Goal: Task Accomplishment & Management: Use online tool/utility

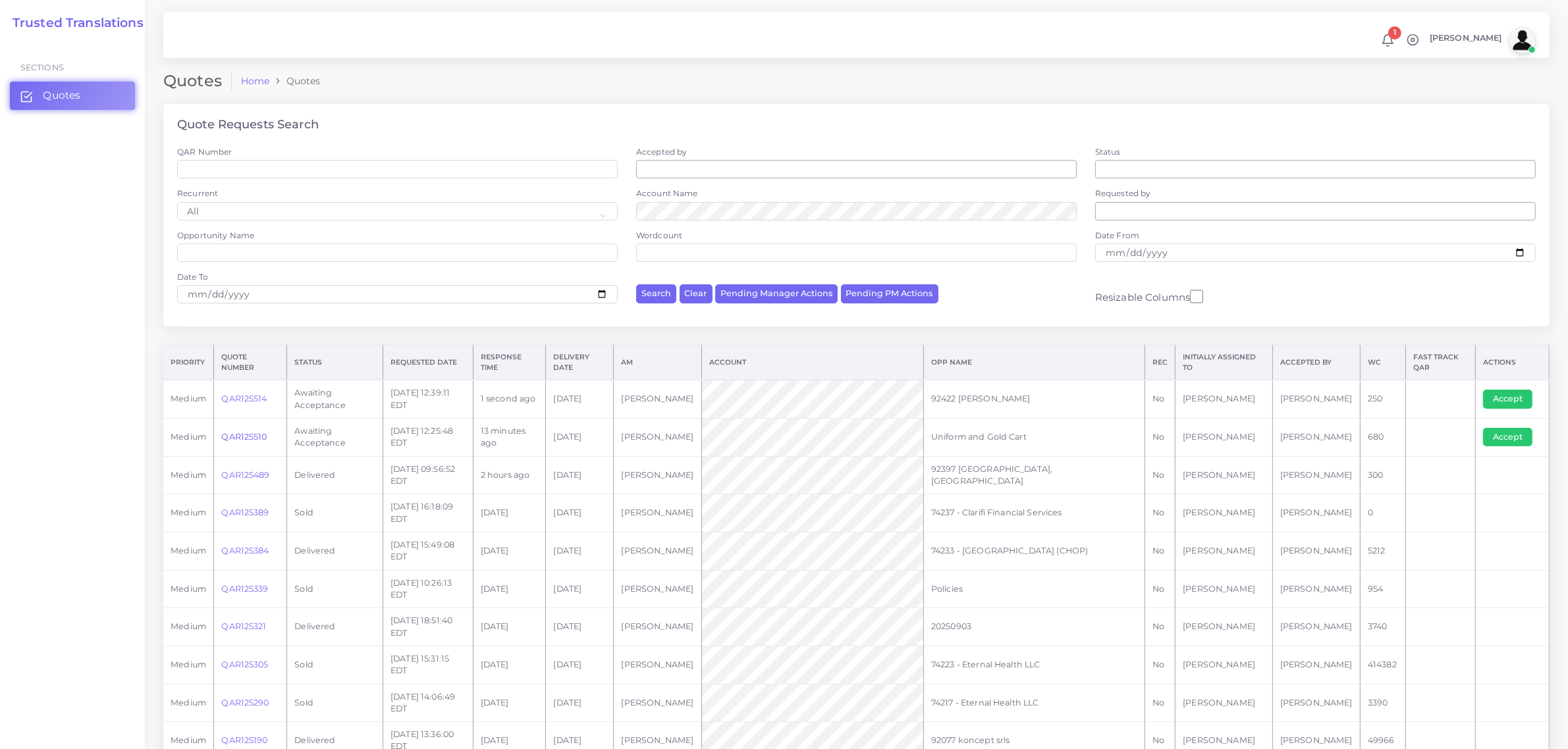
click at [242, 435] on link "QAR125510" at bounding box center [243, 437] width 45 height 10
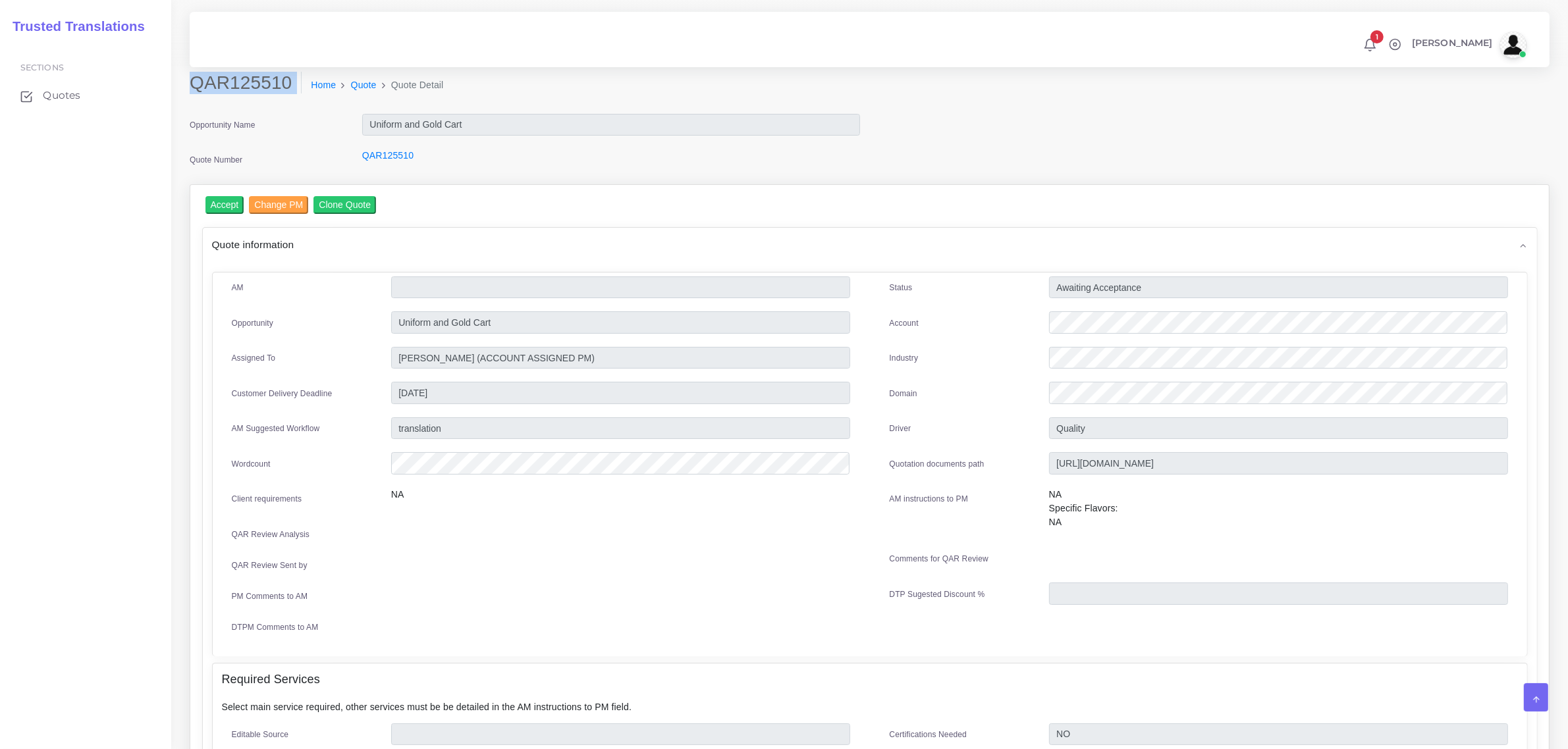
drag, startPoint x: 192, startPoint y: 82, endPoint x: 264, endPoint y: 102, distance: 74.7
click at [264, 102] on div "QAR125510 Home Quote Quote Detail" at bounding box center [698, 91] width 1035 height 37
copy div "QAR125510"
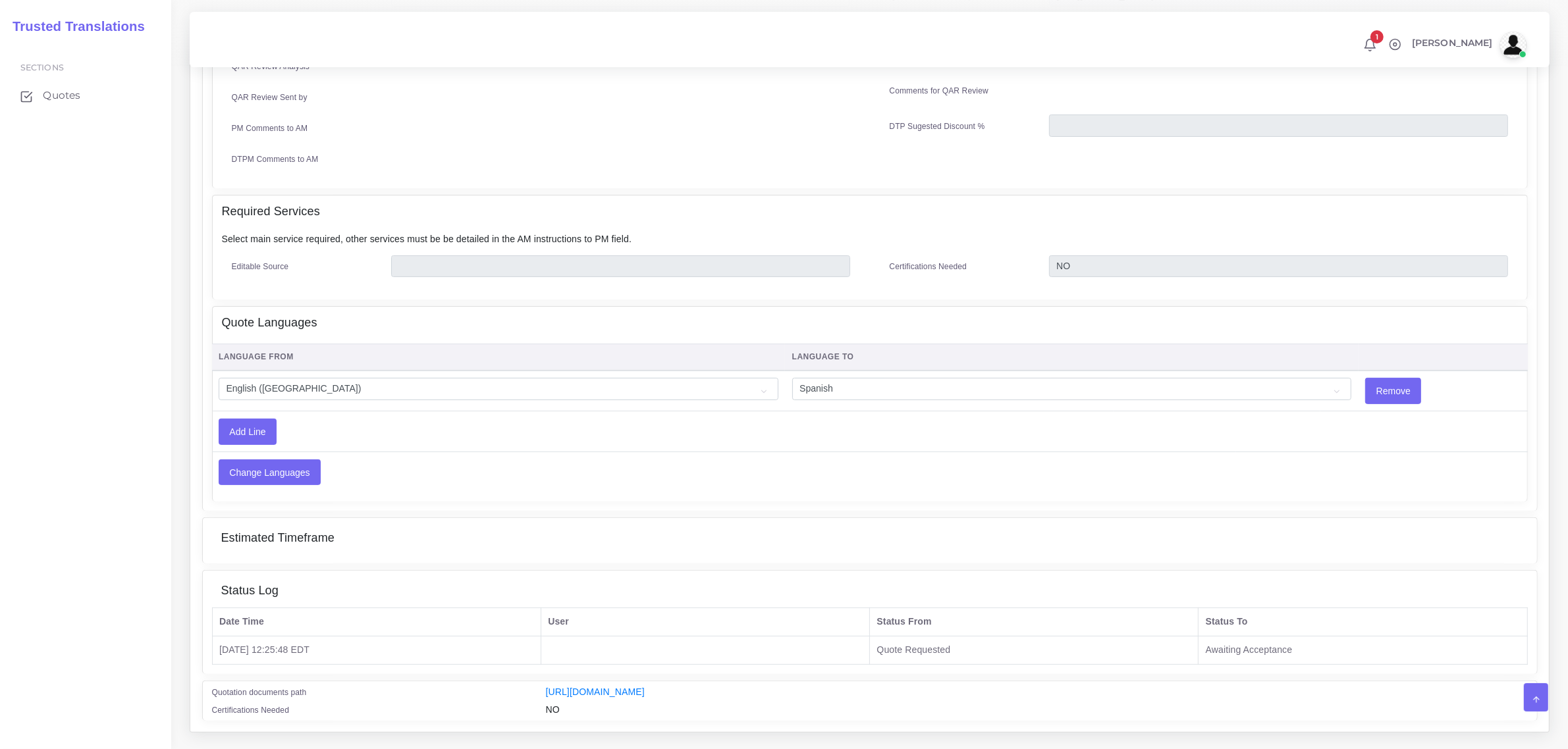
scroll to position [494, 0]
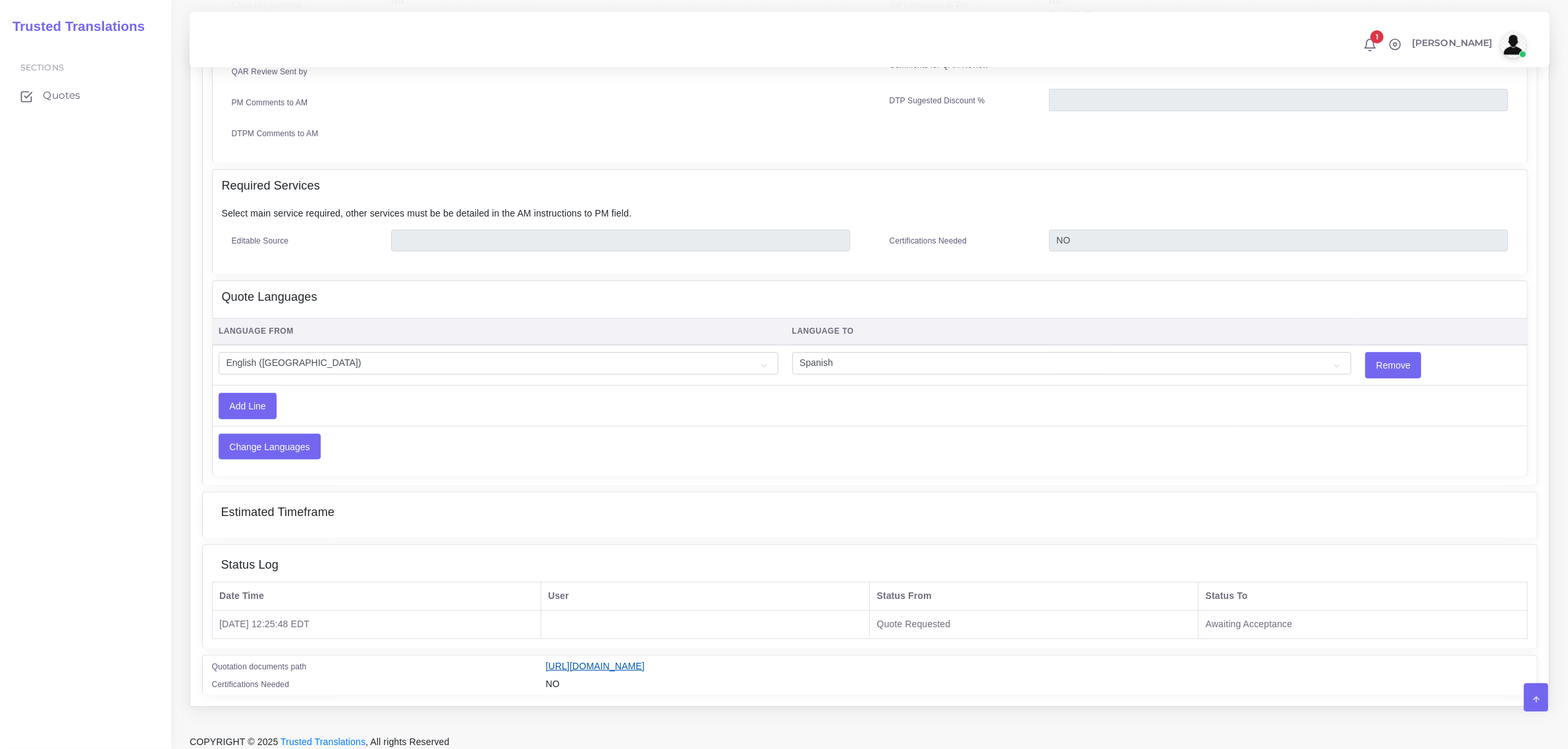
click at [645, 661] on link "https://workdrive.zoho.com/fgoh3e43b1a1fe2124b65bedd7c3c51a0e040/teams/fgoh3e43…" at bounding box center [595, 666] width 99 height 10
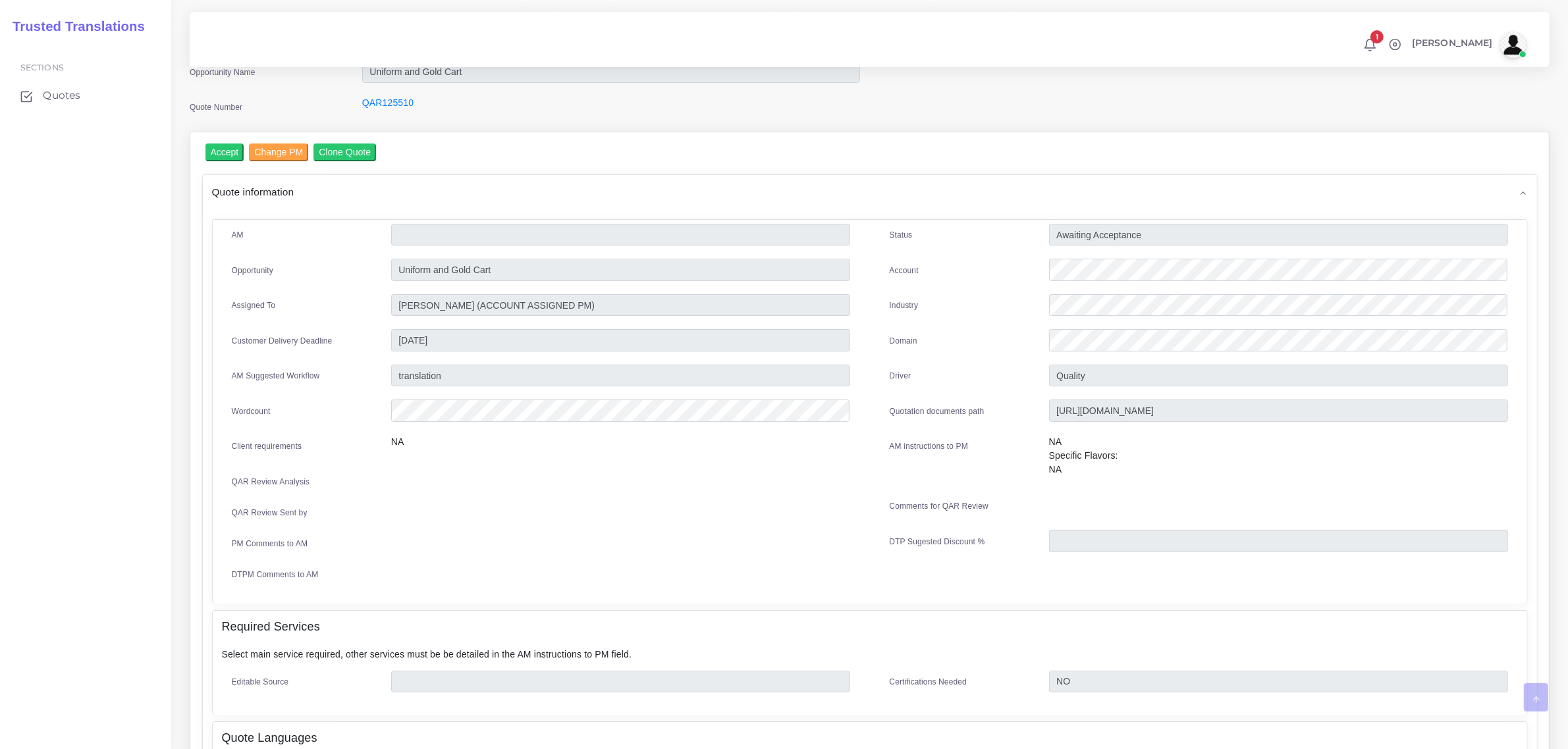
scroll to position [0, 0]
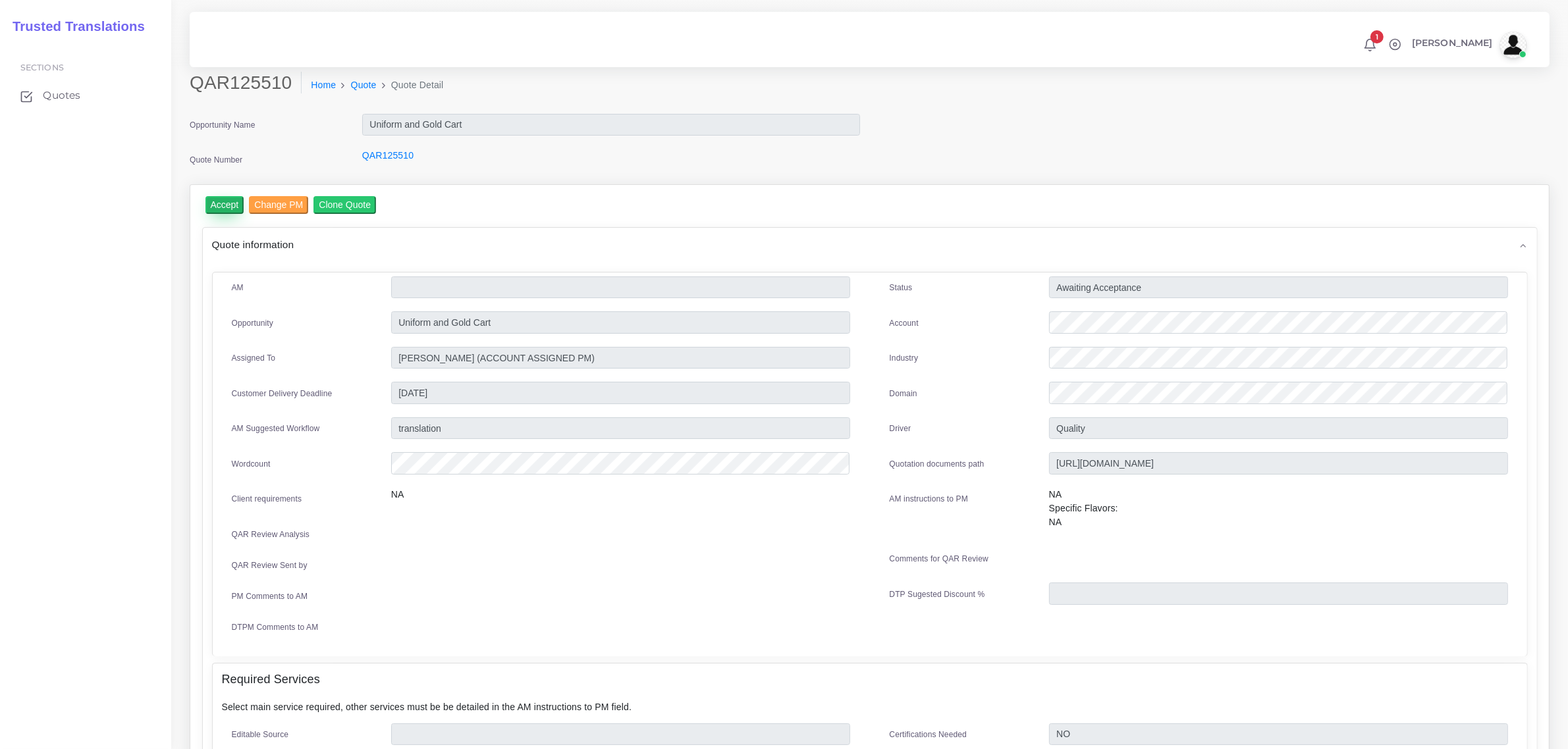
click at [224, 203] on input "Accept" at bounding box center [225, 204] width 39 height 18
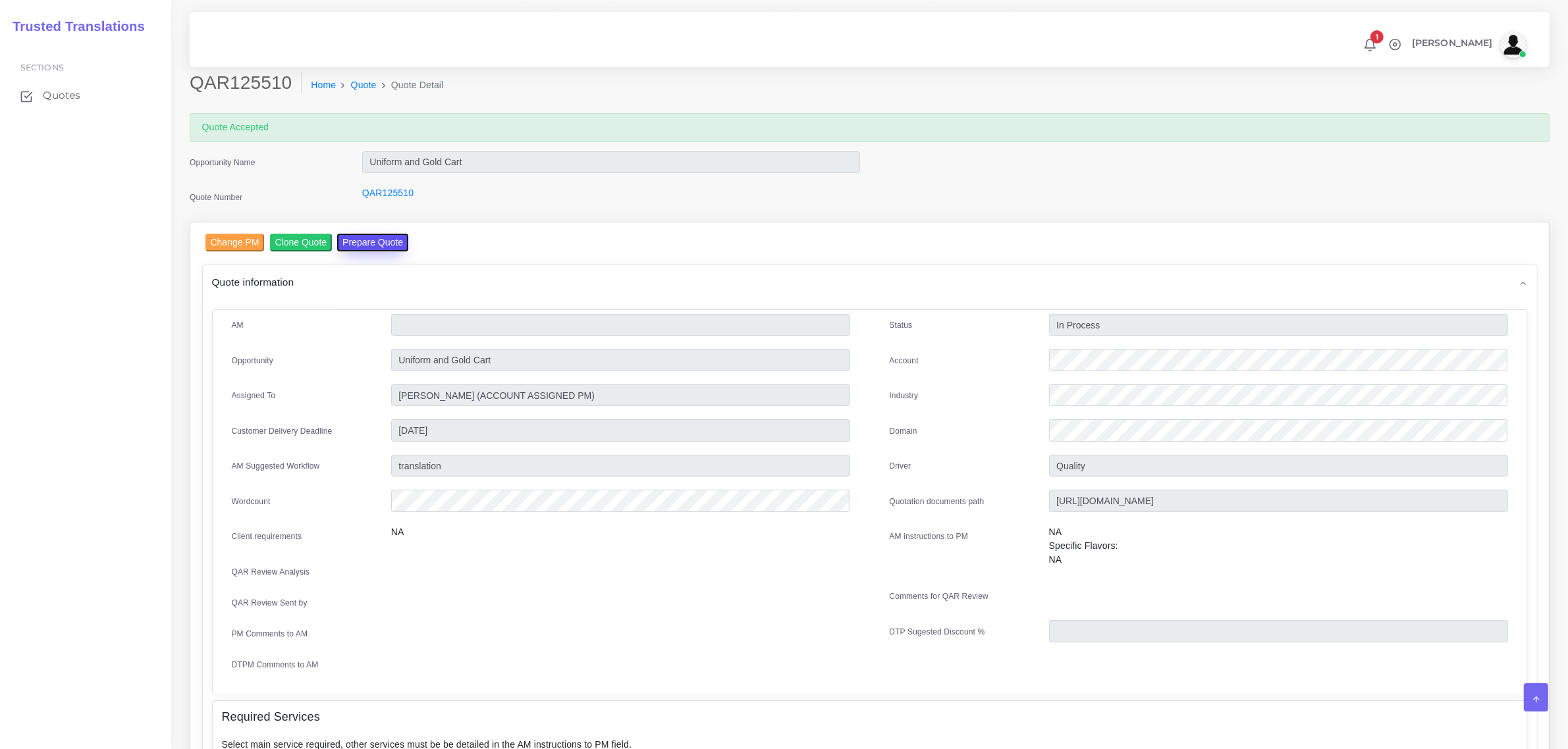
click at [373, 244] on button "Prepare Quote" at bounding box center [372, 242] width 71 height 18
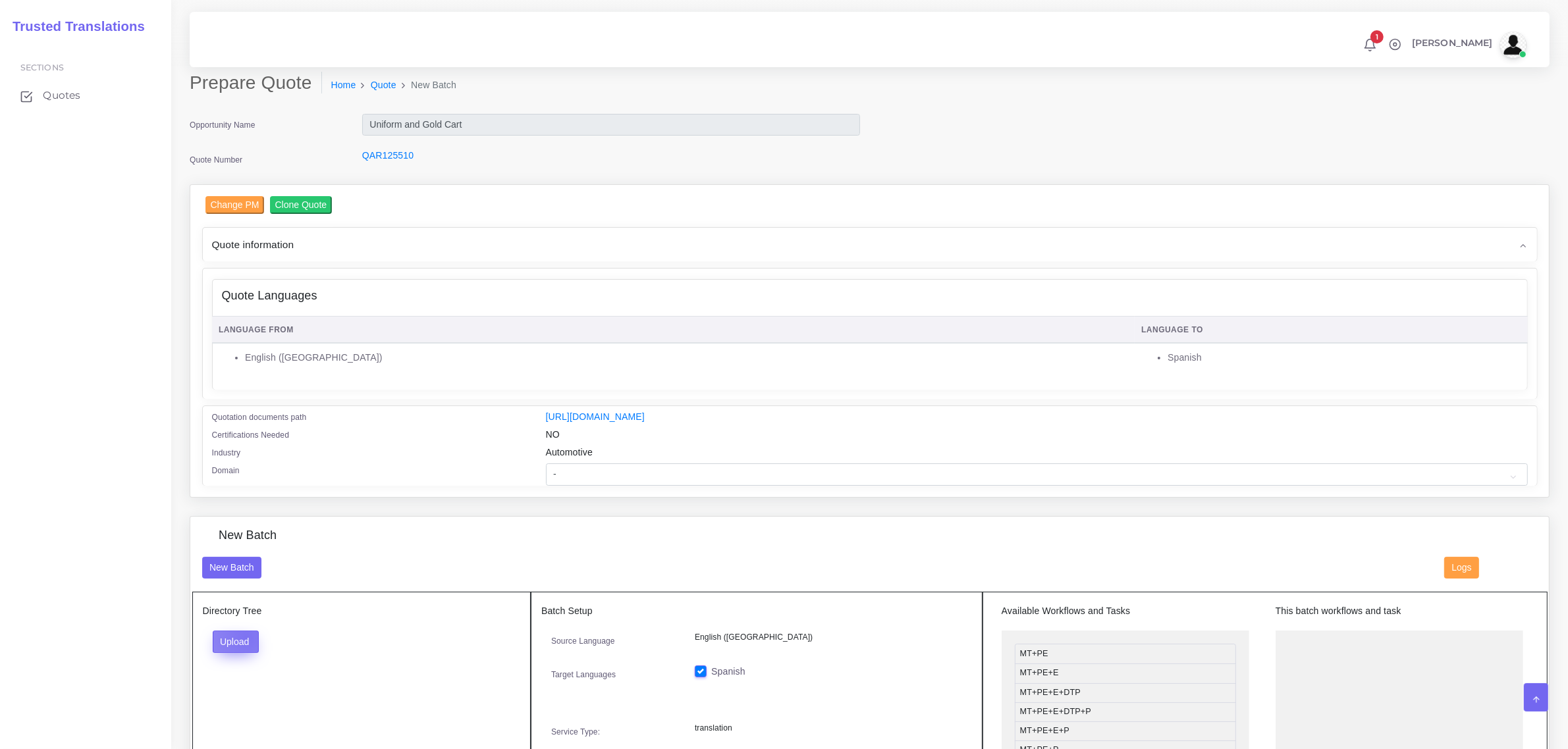
click at [246, 634] on button "Upload" at bounding box center [236, 642] width 47 height 22
click at [255, 686] on label "Files" at bounding box center [259, 692] width 91 height 17
click at [221, 634] on button "Upload" at bounding box center [236, 642] width 47 height 22
click at [254, 689] on label "Files" at bounding box center [259, 692] width 91 height 17
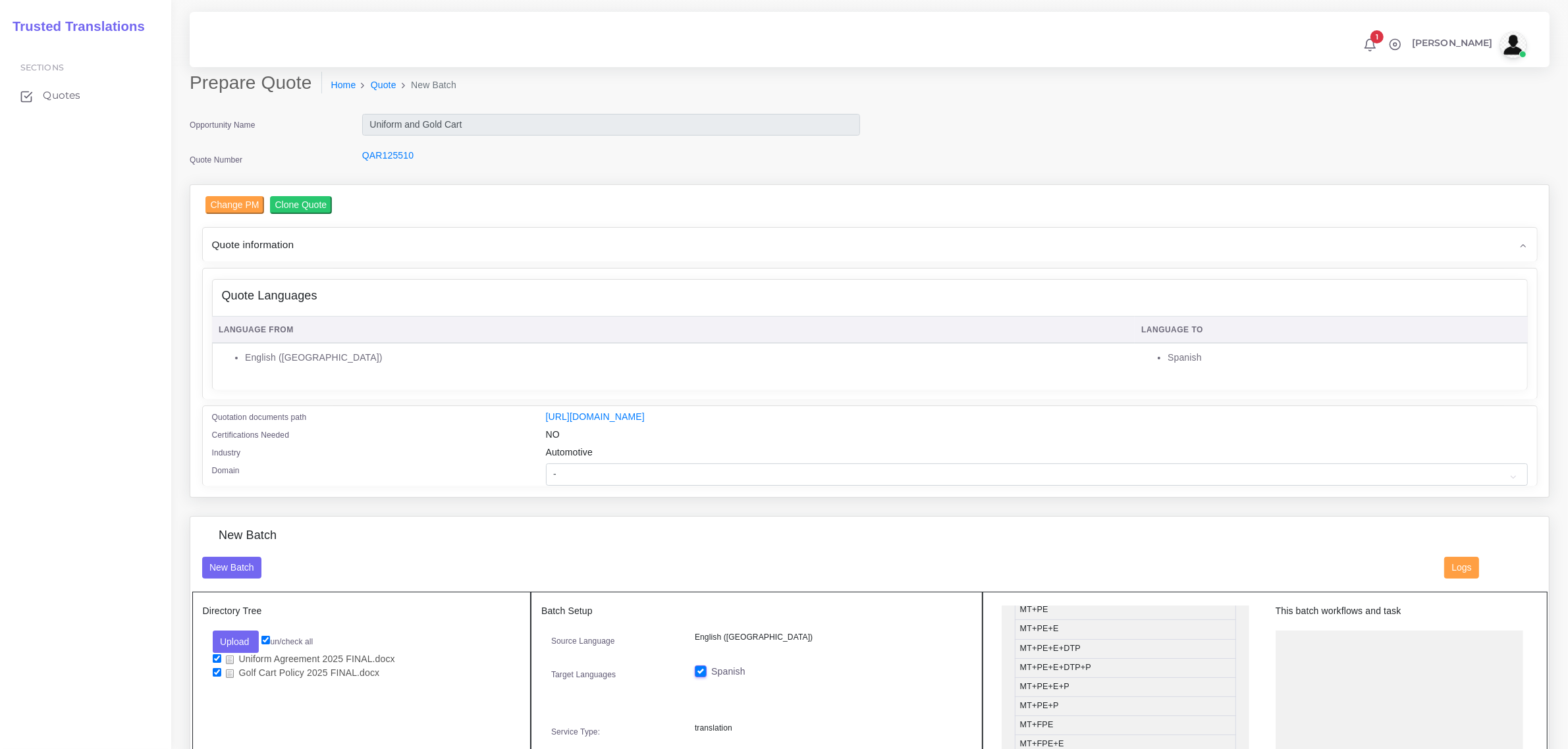
scroll to position [82, 0]
drag, startPoint x: 1088, startPoint y: 688, endPoint x: 1351, endPoint y: 646, distance: 266.3
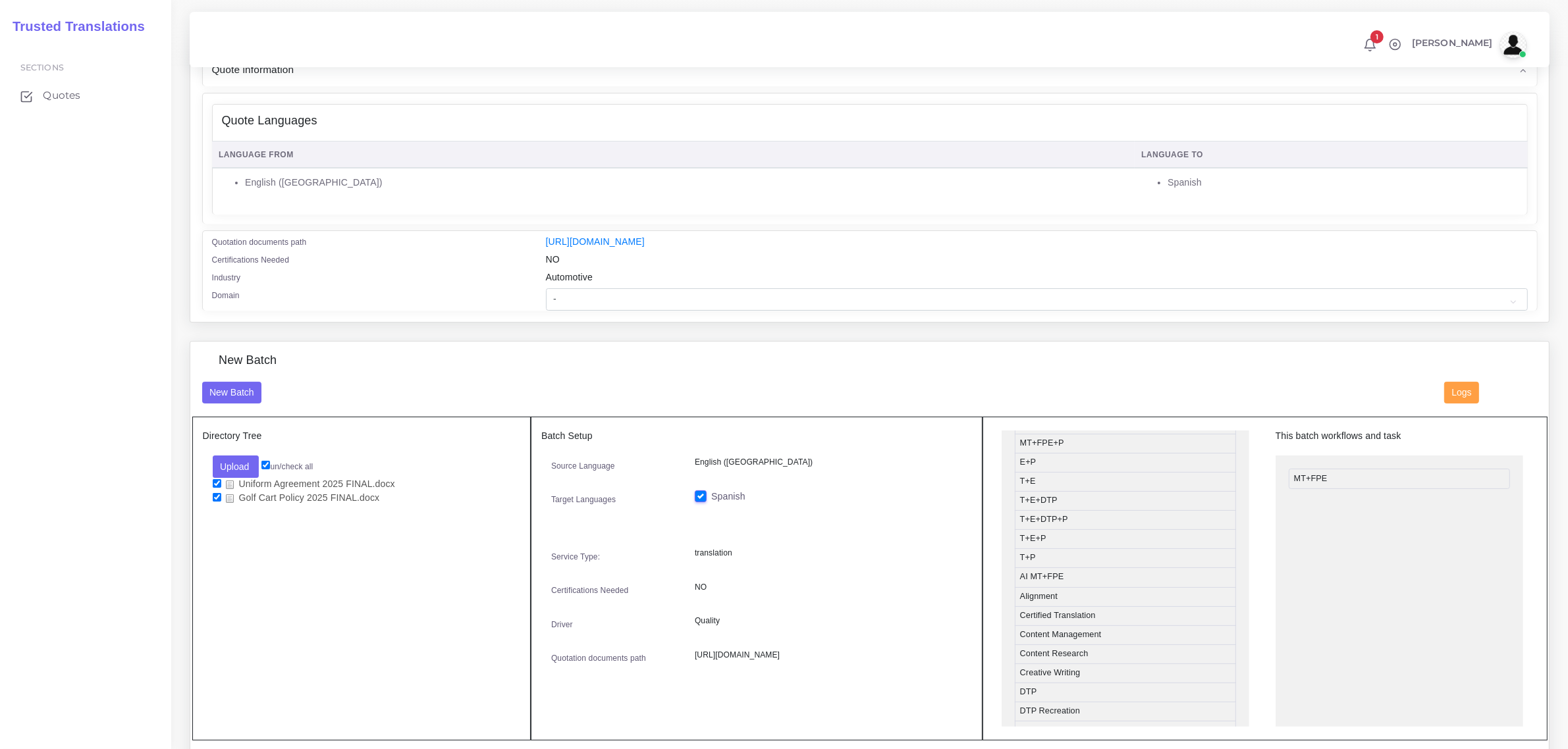
scroll to position [247, 0]
click at [1110, 675] on li "DTP" at bounding box center [1124, 672] width 221 height 19
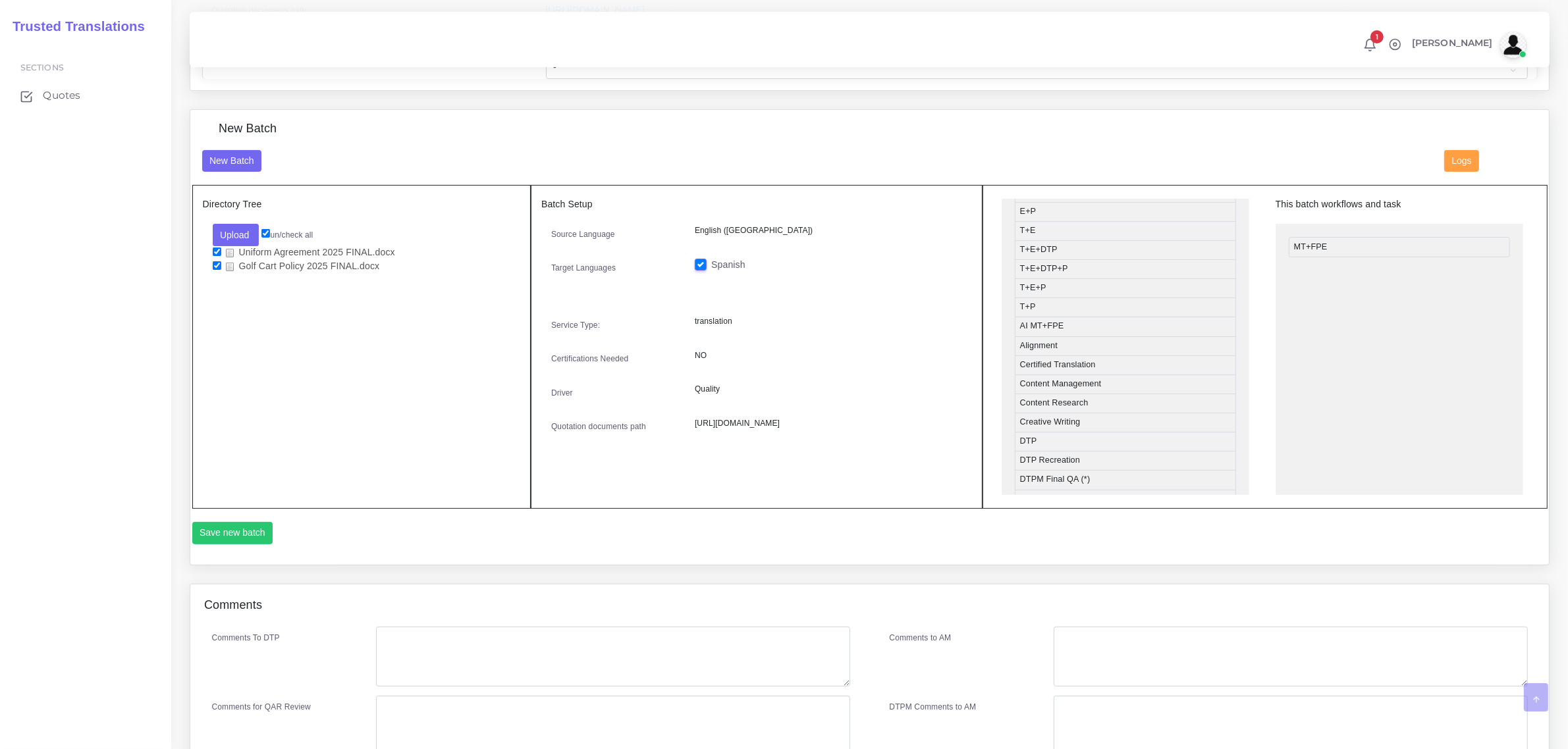
scroll to position [422, 0]
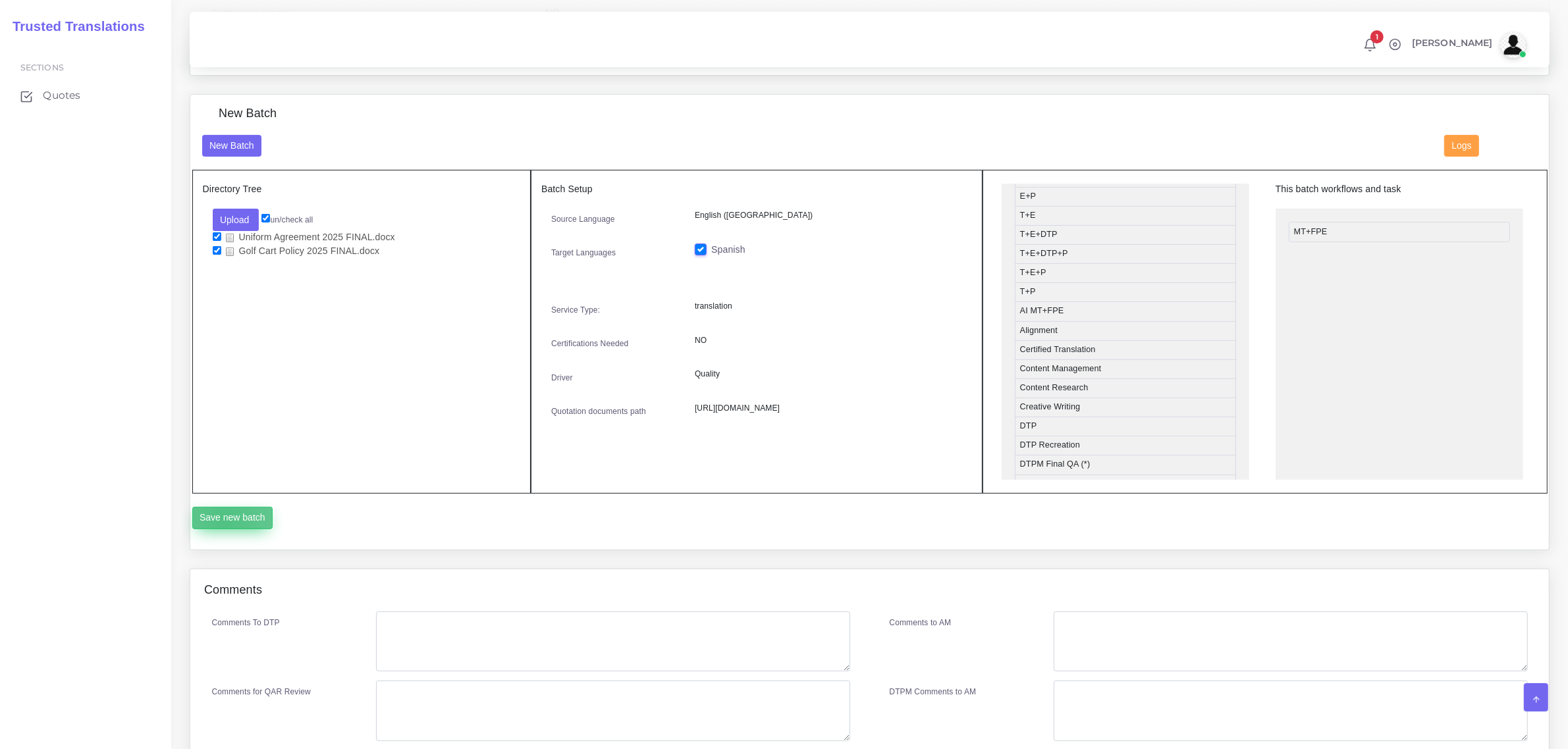
click at [225, 516] on button "Save new batch" at bounding box center [233, 518] width 81 height 22
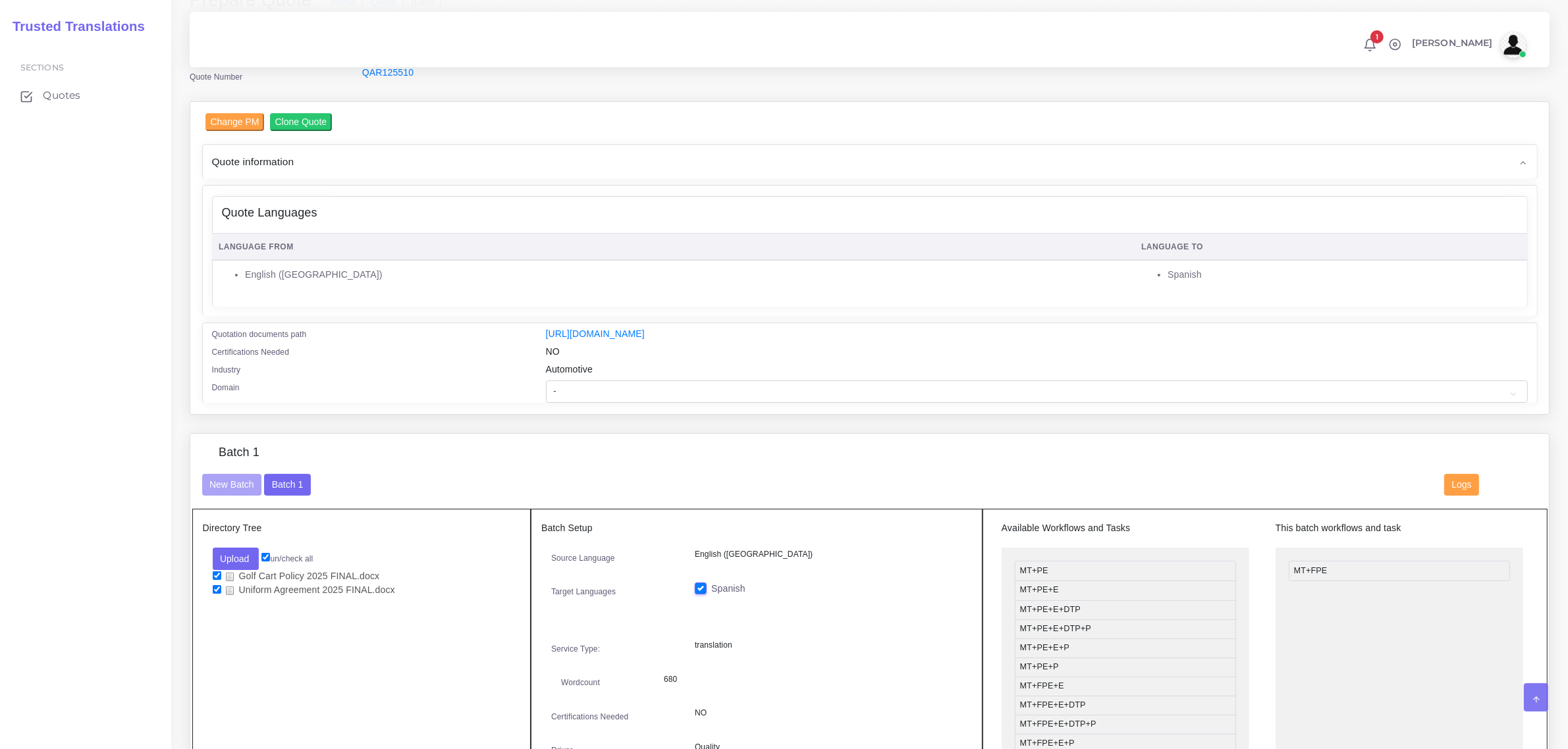
scroll to position [82, 0]
click at [614, 396] on select "- Advertising and Media Agriculture, Forestry and Fishing Architecture, Buildin…" at bounding box center [1037, 393] width 982 height 22
select select "Human Resources - HR"
click at [546, 381] on select "- Advertising and Media Agriculture, Forestry and Fishing Architecture, Buildin…" at bounding box center [1037, 393] width 982 height 22
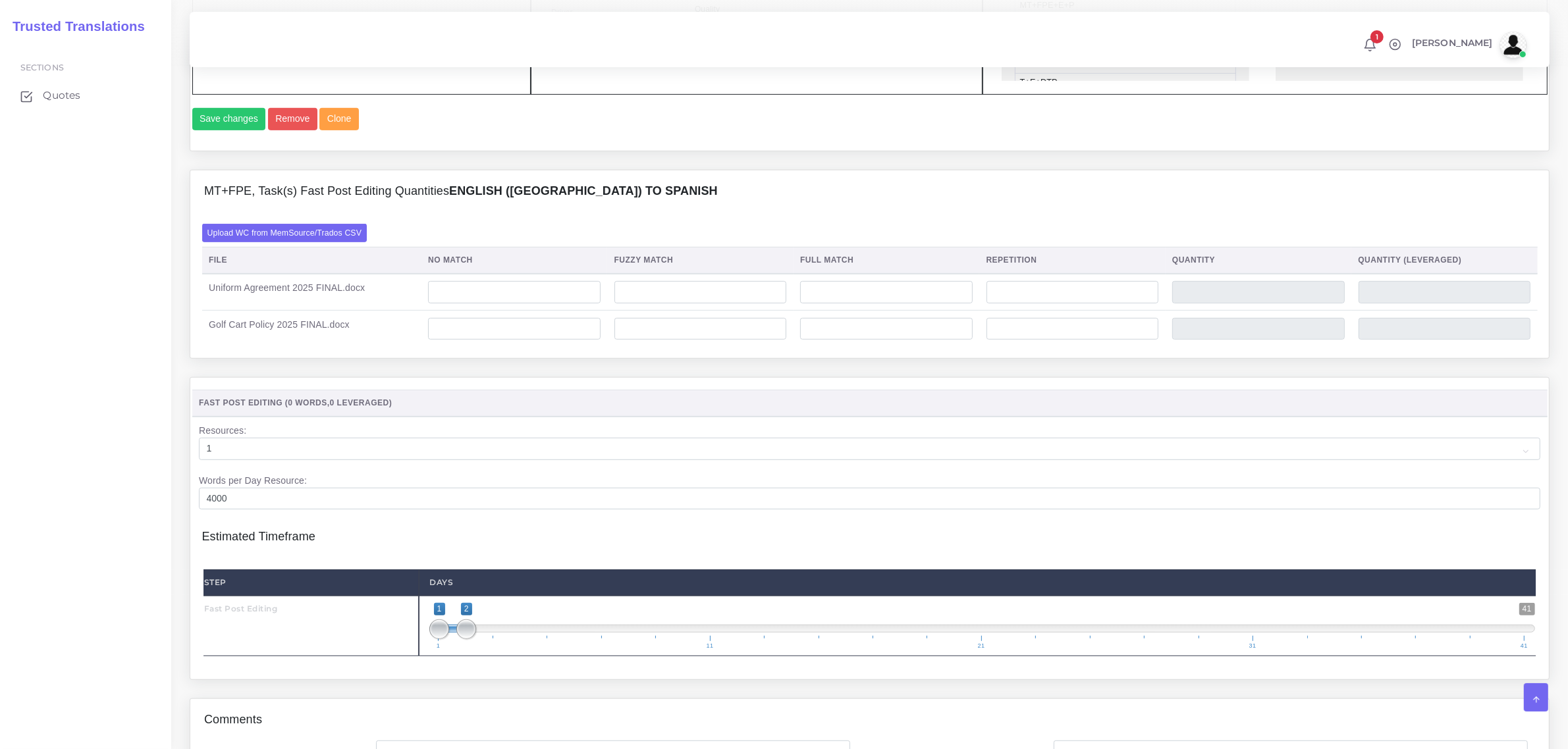
scroll to position [823, 0]
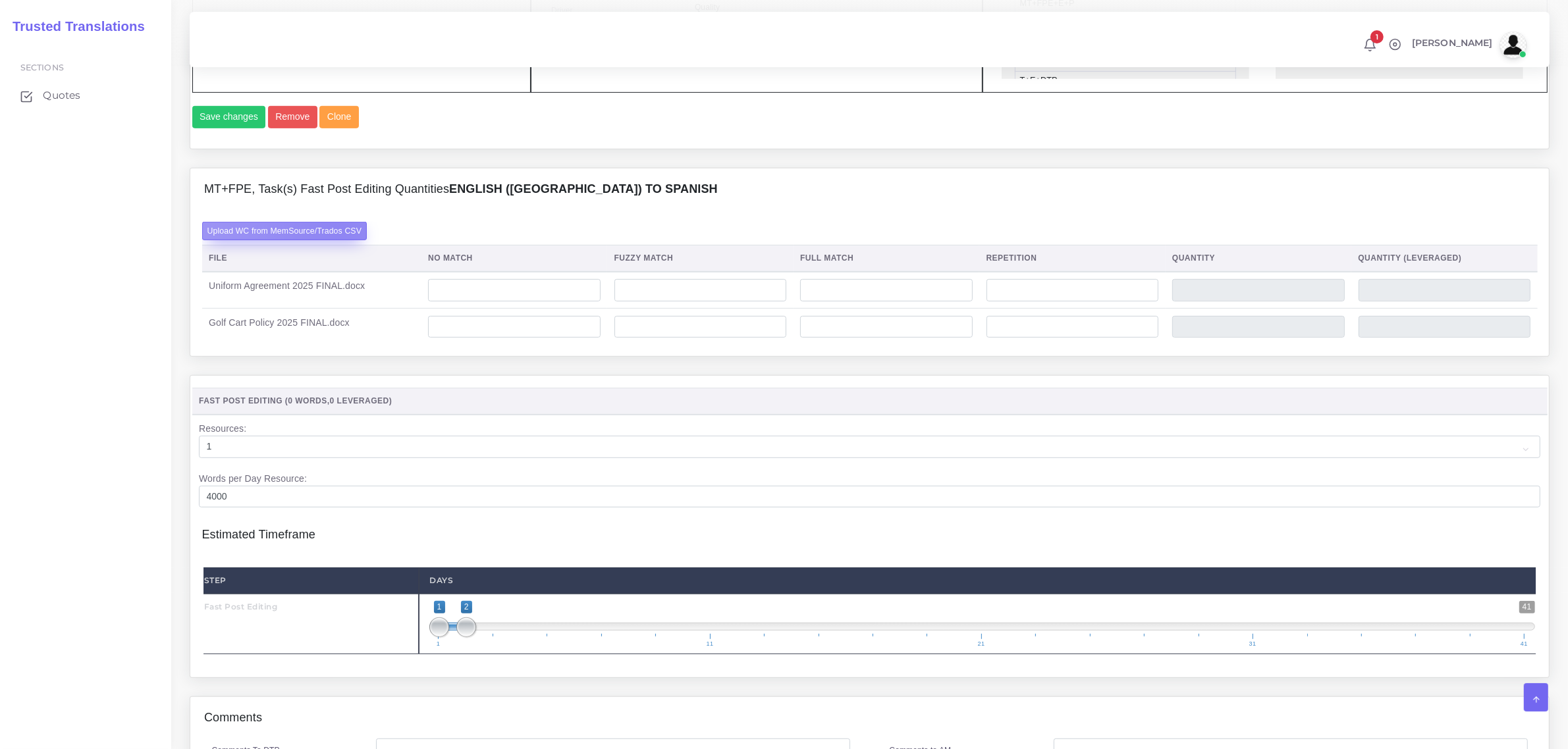
click at [337, 239] on label "Upload WC from MemSource/Trados CSV" at bounding box center [285, 230] width 165 height 18
click at [0, 0] on input "Upload WC from MemSource/Trados CSV" at bounding box center [0, 0] width 0 height 0
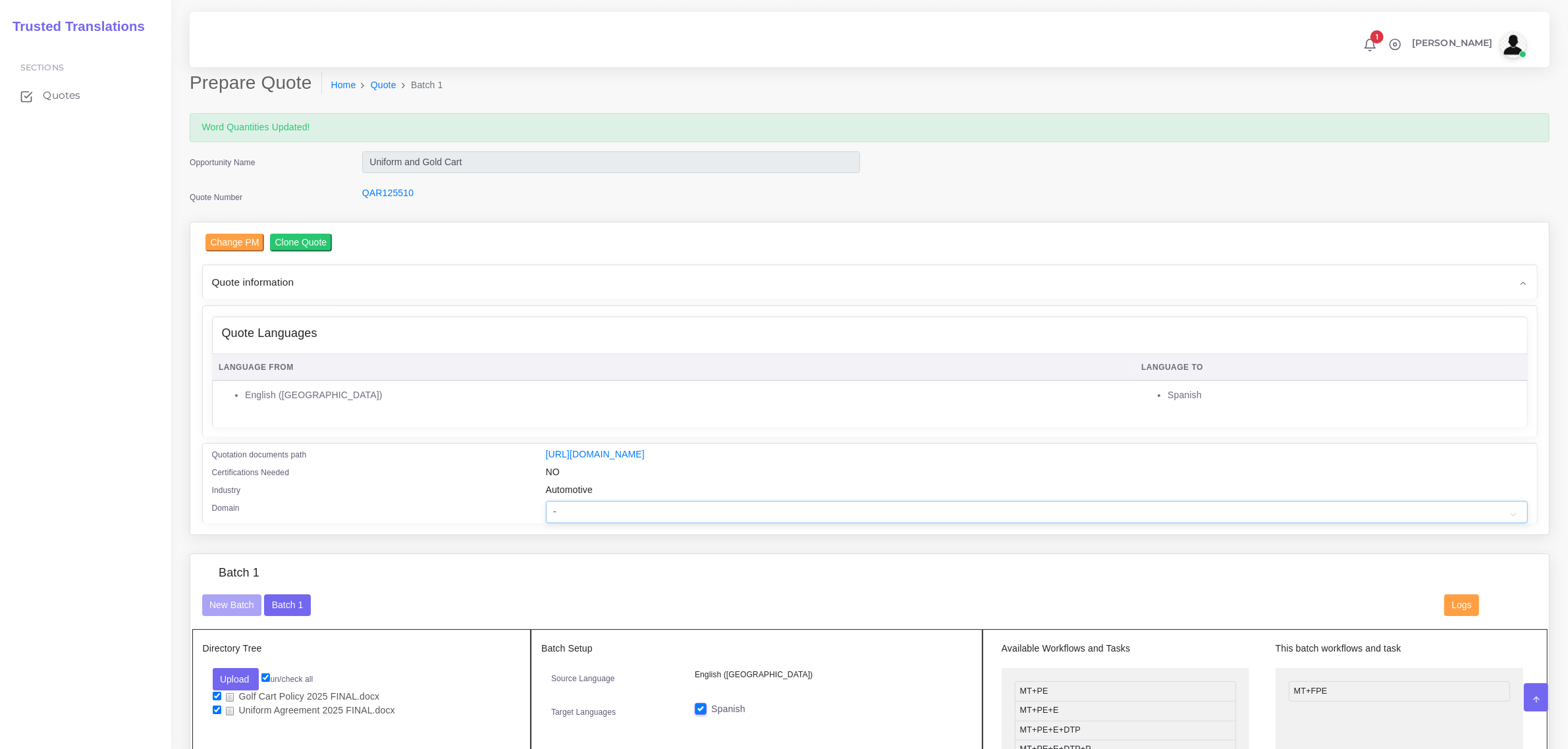
click at [617, 509] on select "- Advertising and Media Agriculture, Forestry and Fishing Architecture, Buildin…" at bounding box center [1037, 512] width 982 height 22
select select "Human Resources - HR"
click at [546, 501] on select "- Advertising and Media Agriculture, Forestry and Fishing Architecture, Buildin…" at bounding box center [1037, 512] width 982 height 22
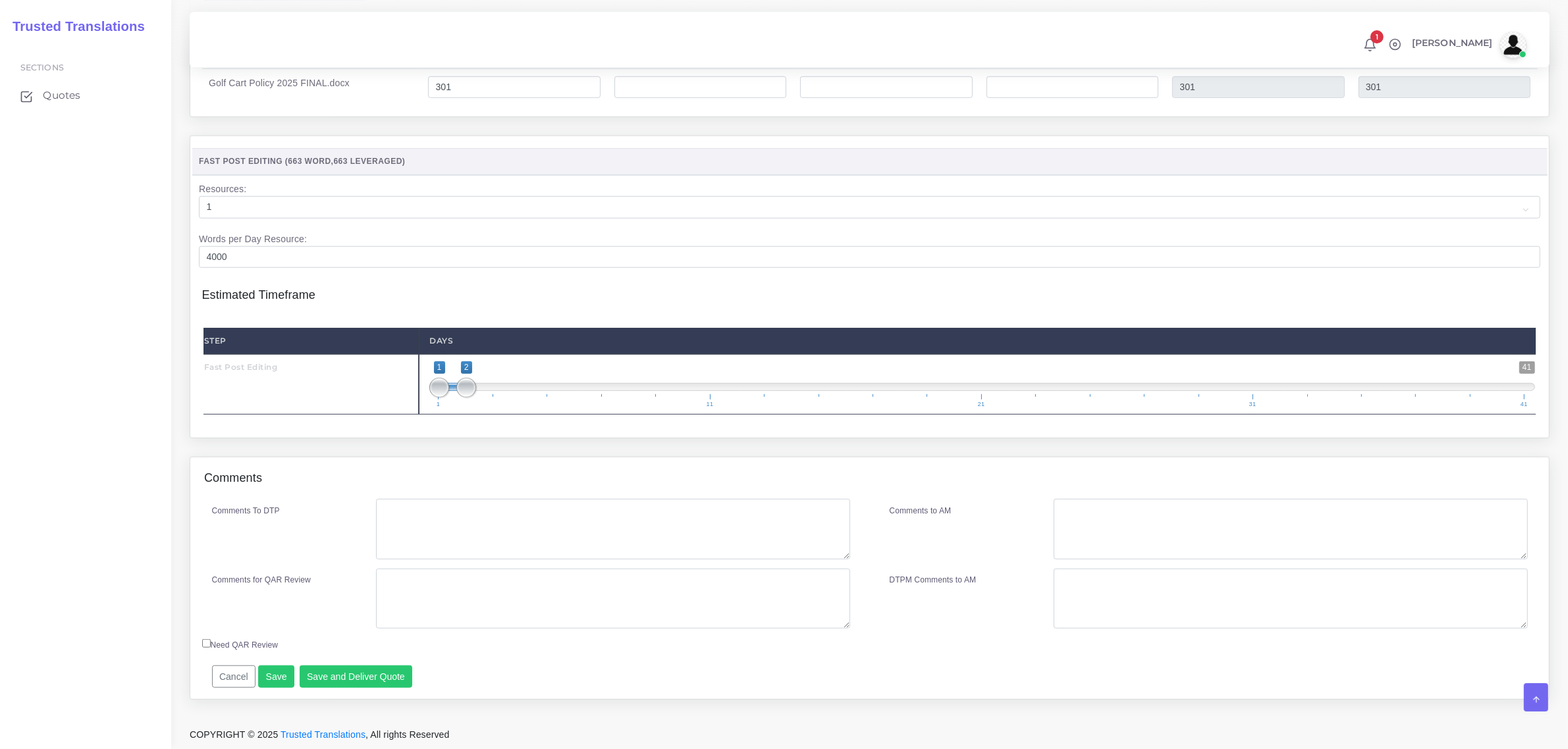
scroll to position [1129, 0]
type input "1;1"
drag, startPoint x: 462, startPoint y: 389, endPoint x: 437, endPoint y: 400, distance: 27.3
click at [437, 400] on span "1 41 1 1 1 — 1 1 11 21 31 41" at bounding box center [982, 384] width 1106 height 46
click at [353, 680] on button "Save and Deliver Quote" at bounding box center [356, 677] width 114 height 22
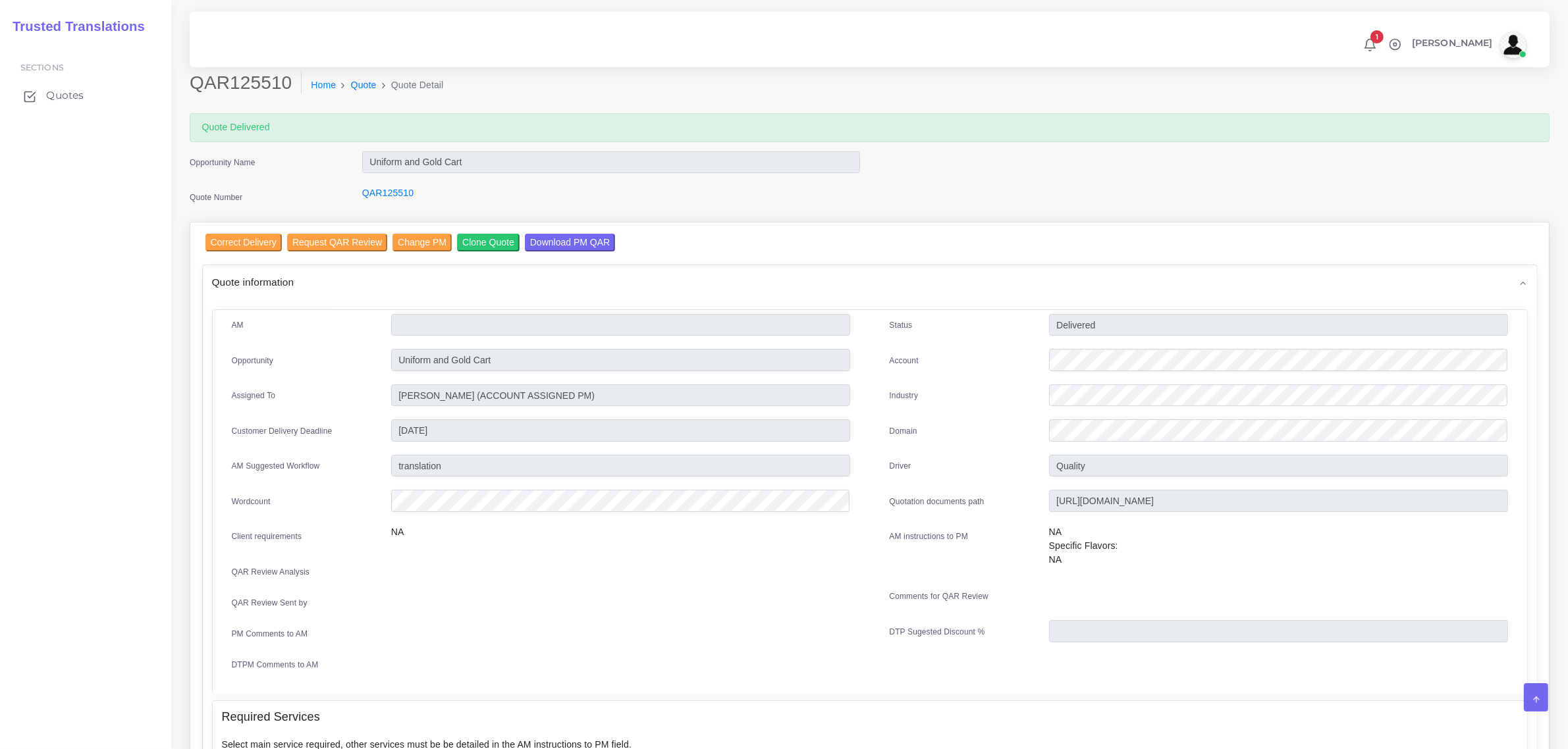
click at [74, 96] on span "Quotes" at bounding box center [65, 95] width 38 height 15
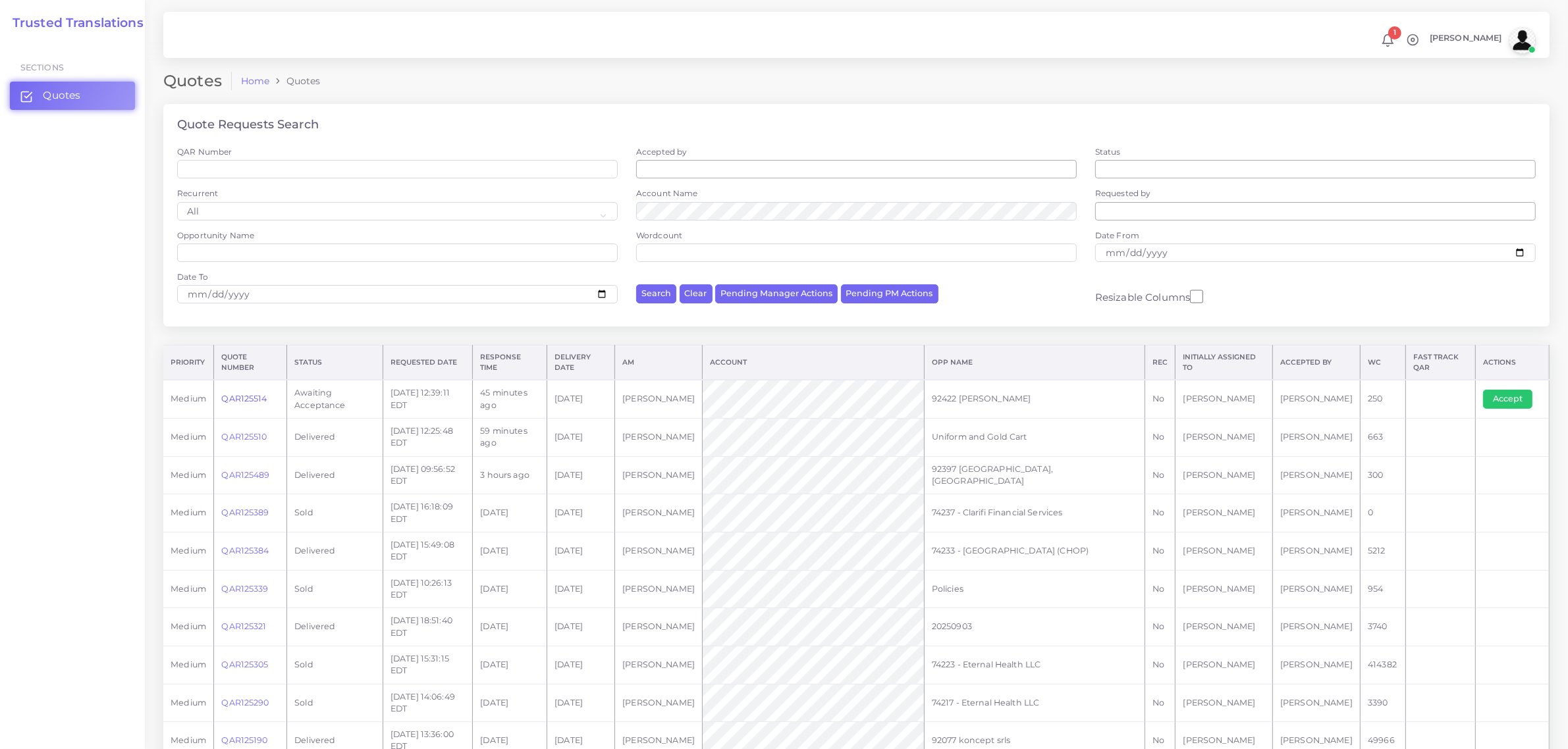
click at [242, 400] on link "QAR125514" at bounding box center [243, 398] width 45 height 10
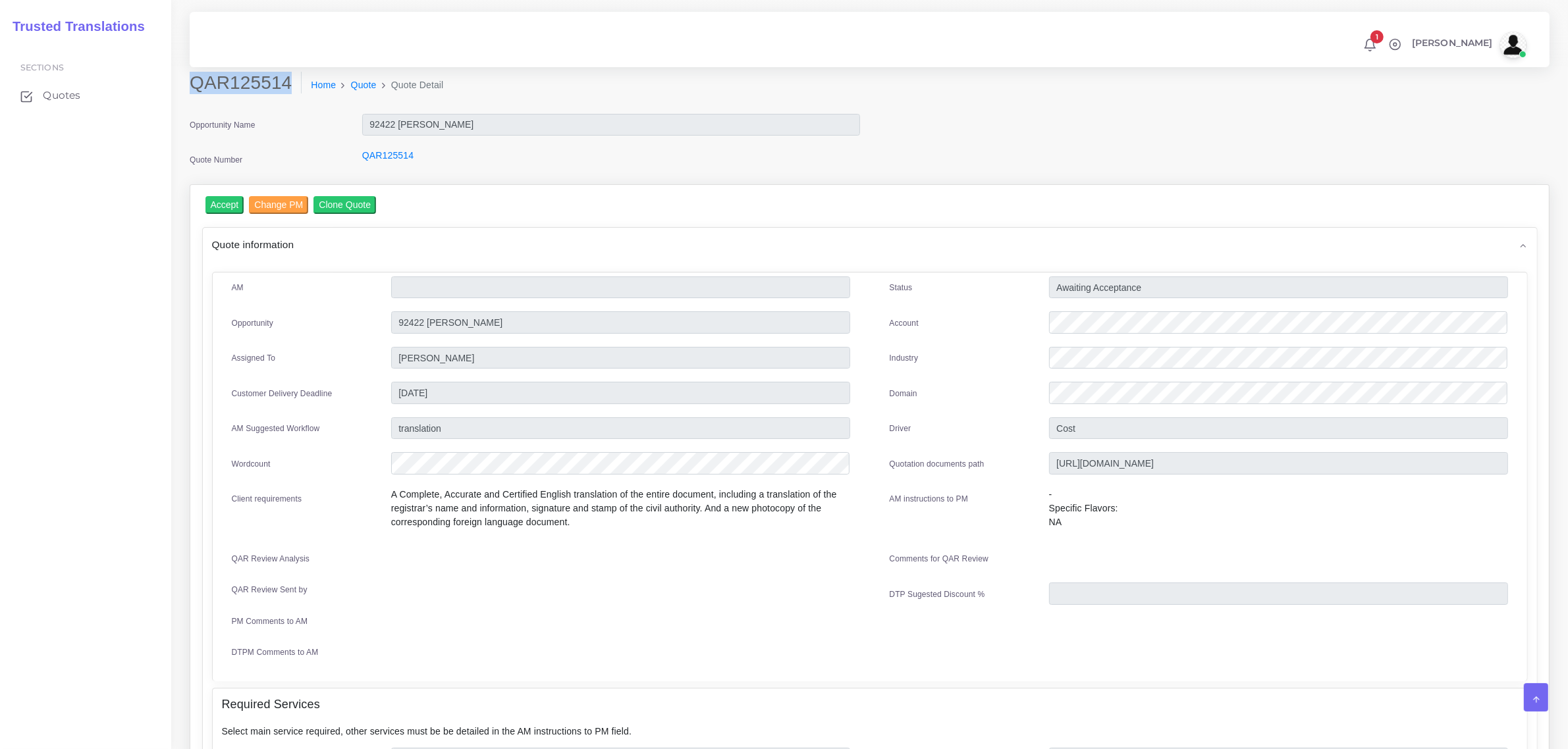
drag, startPoint x: 191, startPoint y: 84, endPoint x: 284, endPoint y: 92, distance: 93.3
click at [284, 92] on h2 "QAR125514" at bounding box center [245, 83] width 112 height 22
copy h2 "QAR125514"
click at [1054, 334] on div at bounding box center [1279, 324] width 479 height 27
click at [1042, 340] on div "Status Awaiting Acceptance Account Industry Domain Driver" at bounding box center [1198, 474] width 658 height 395
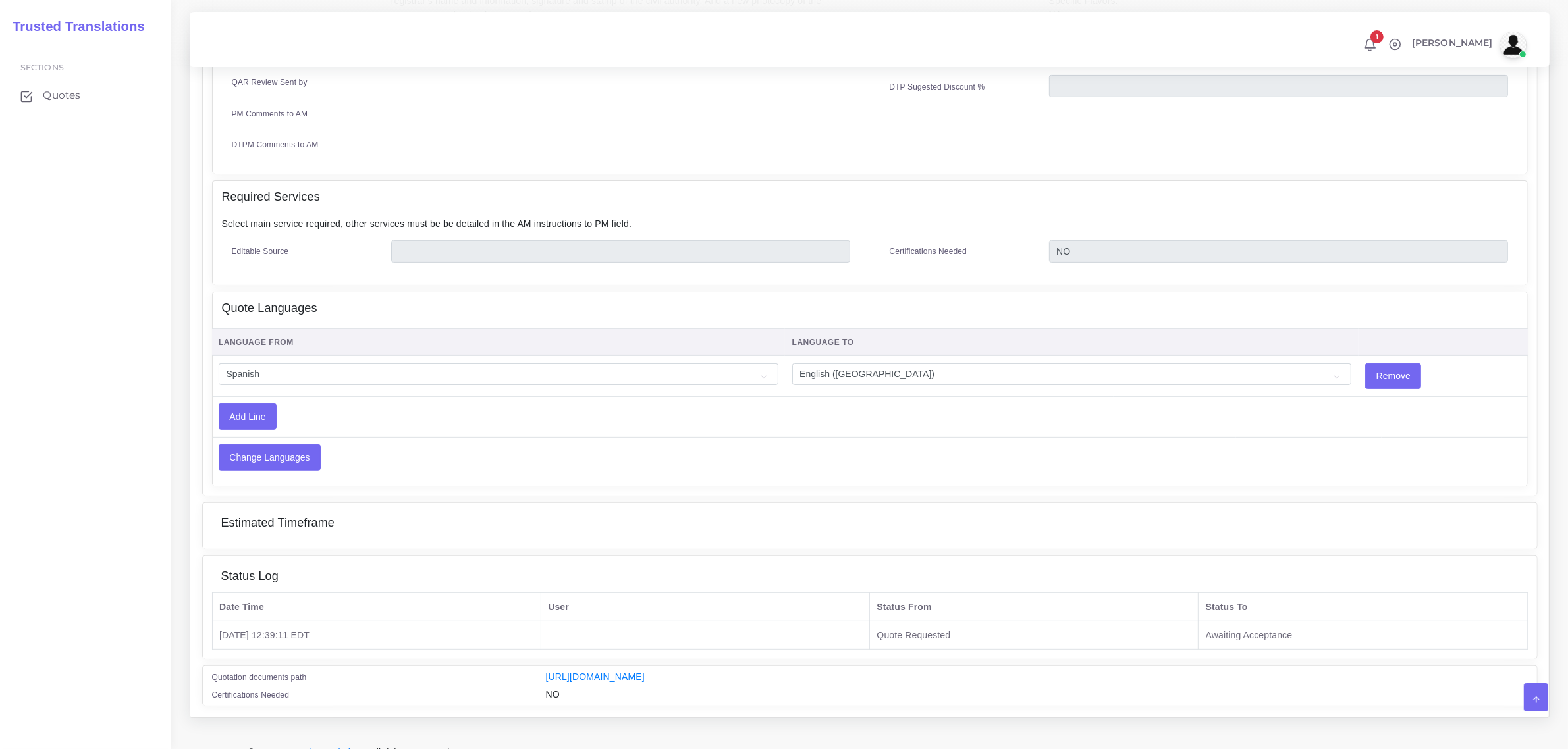
scroll to position [519, 0]
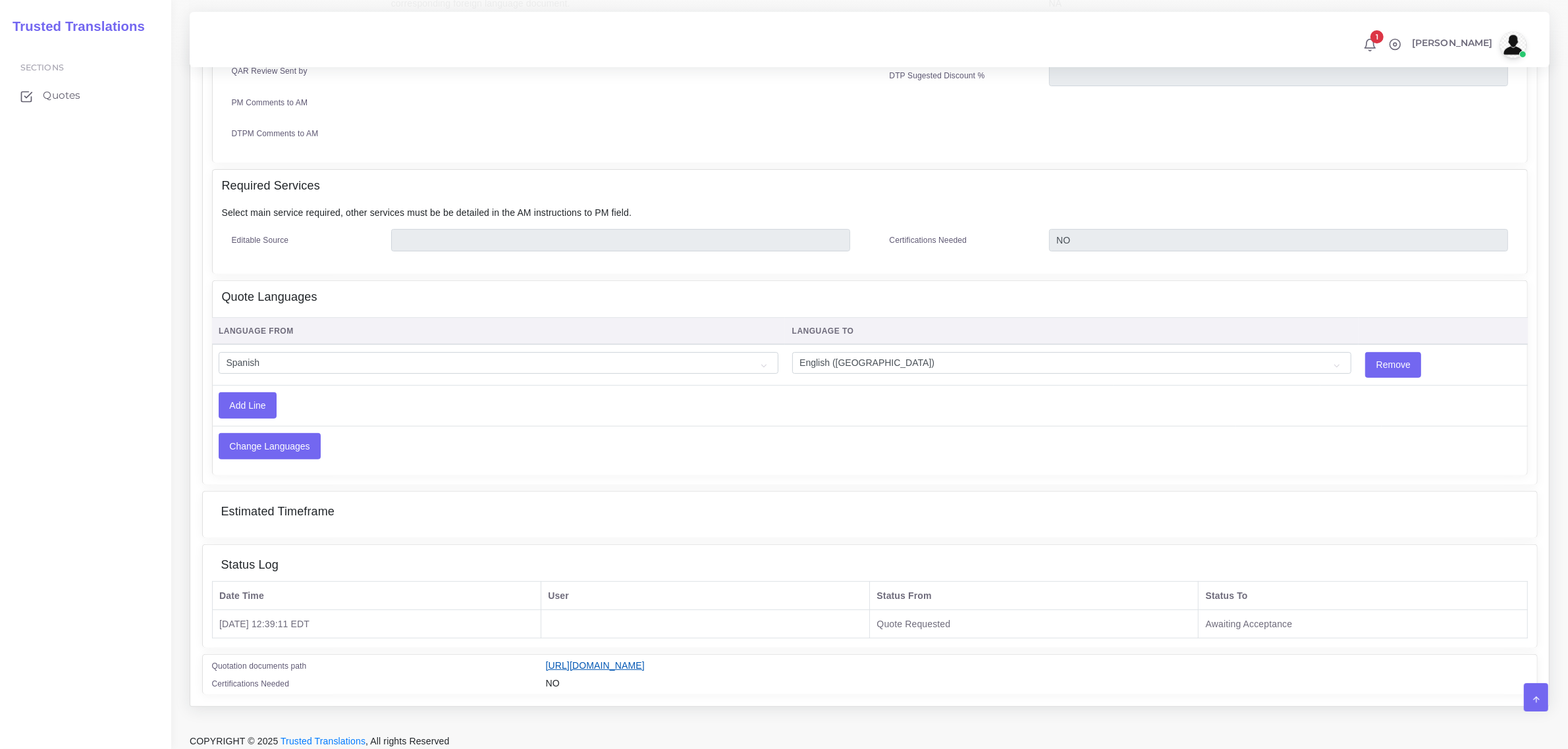
click at [645, 660] on link "https://workdrive.zoho.com/fgoh3e43b1a1fe2124b65bedd7c3c51a0e040/teams/fgoh3e43…" at bounding box center [595, 665] width 99 height 10
click at [50, 91] on span "Quotes" at bounding box center [65, 95] width 38 height 15
